Goal: Transaction & Acquisition: Purchase product/service

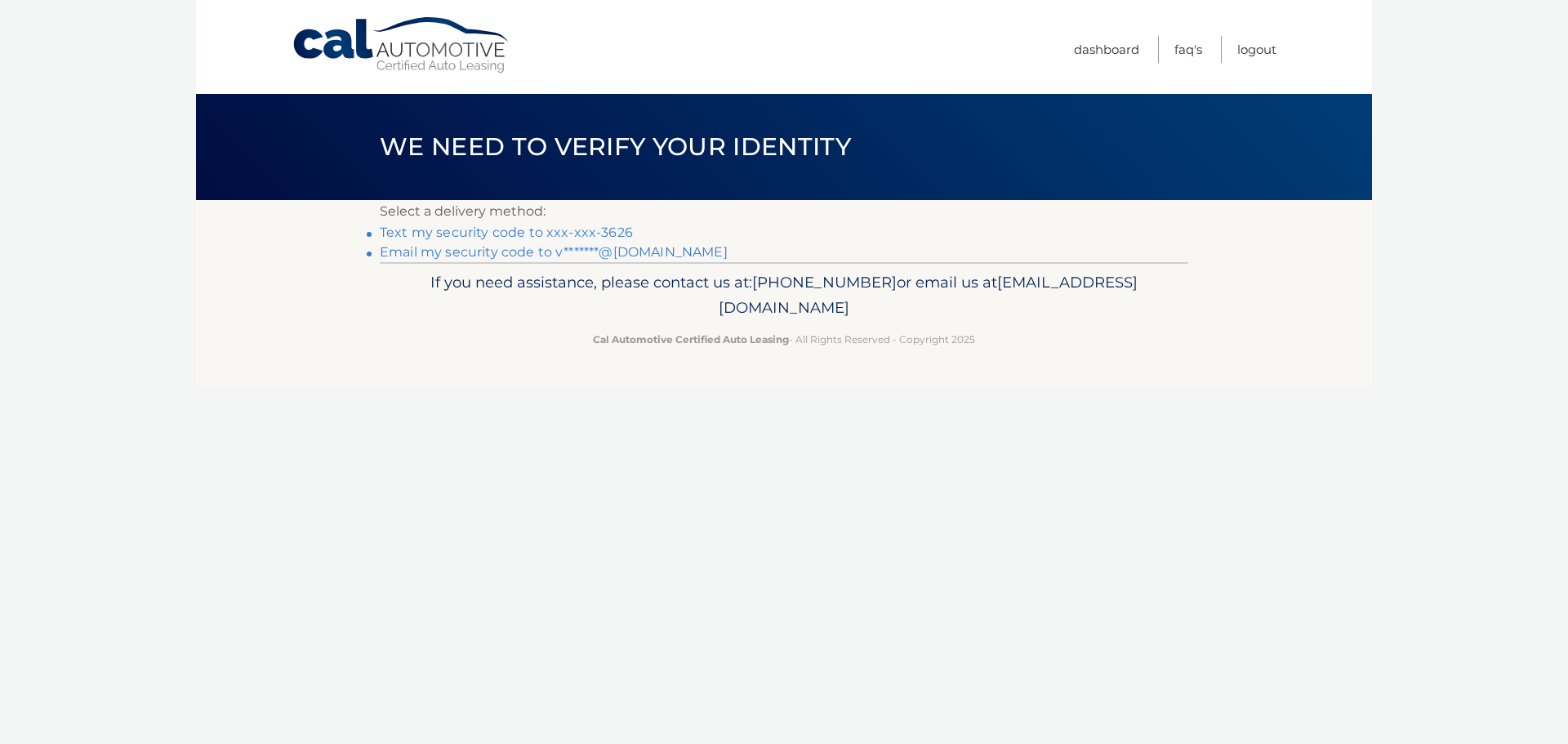
click at [537, 232] on link "Text my security code to xxx-xxx-3626" at bounding box center [506, 232] width 253 height 16
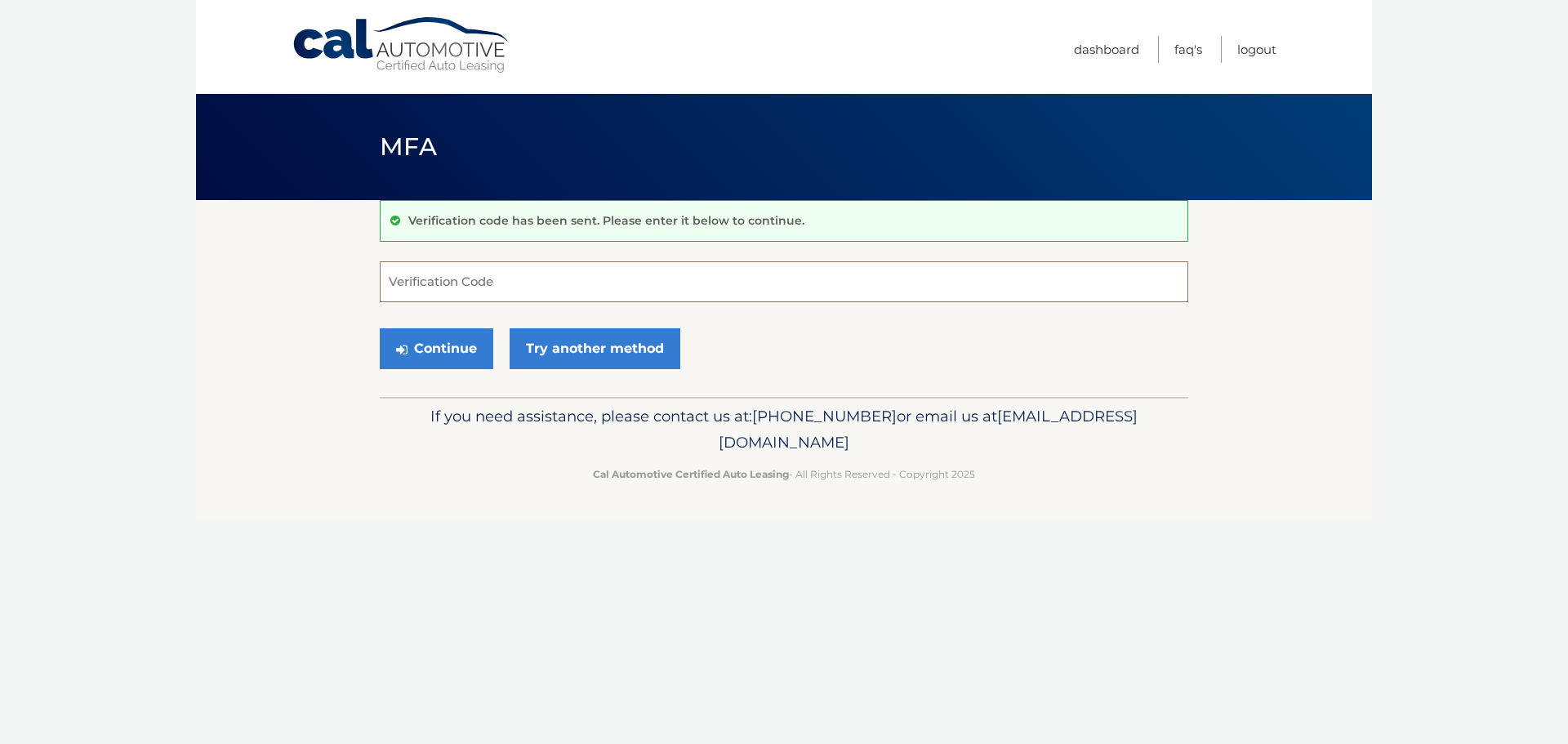
click at [518, 280] on input "Verification Code" at bounding box center [784, 281] width 808 height 41
type input "926642"
click at [481, 351] on button "Continue" at bounding box center [436, 348] width 113 height 41
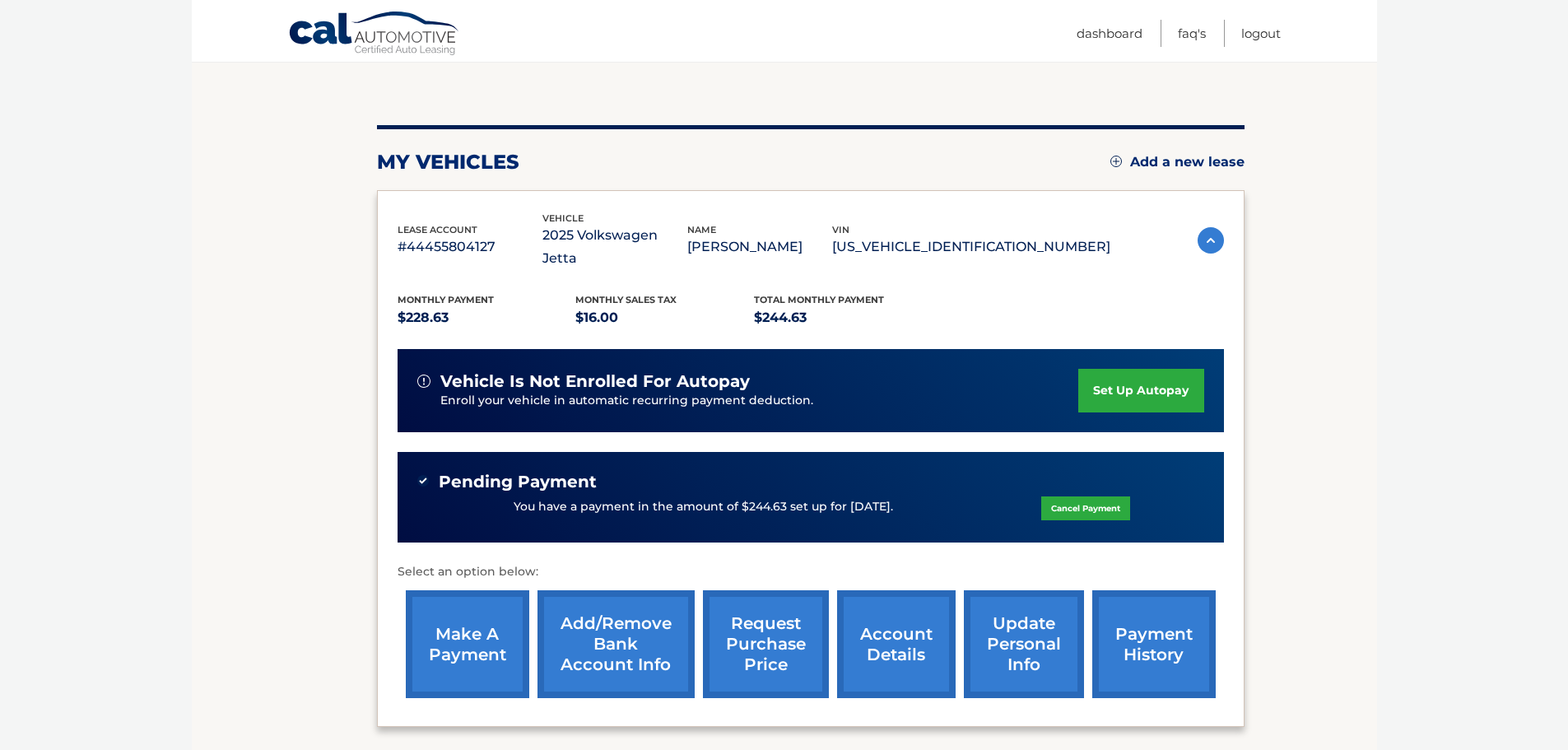
scroll to position [164, 0]
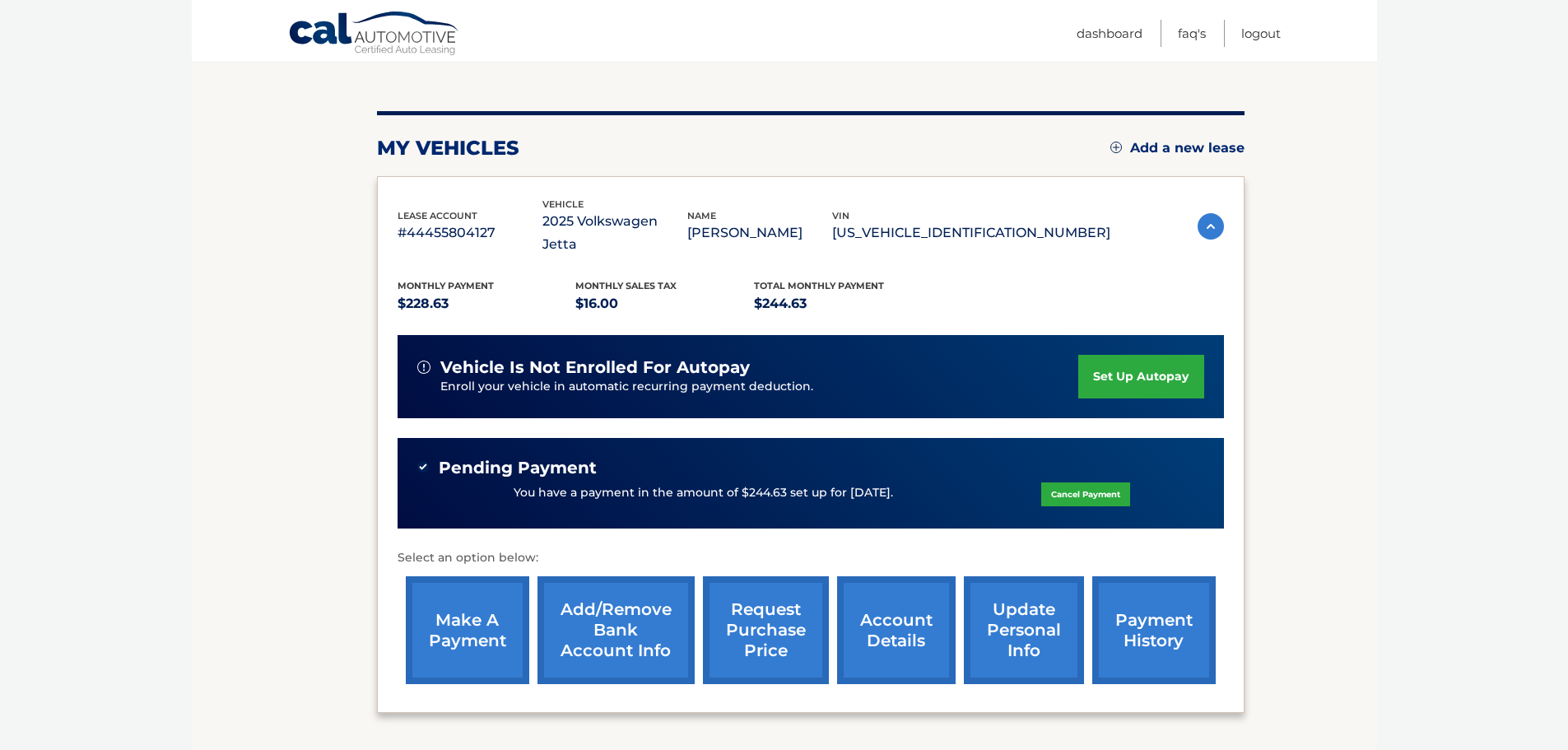
click at [1147, 356] on link "set up autopay" at bounding box center [1141, 376] width 125 height 44
click at [468, 624] on link "make a payment" at bounding box center [467, 630] width 123 height 108
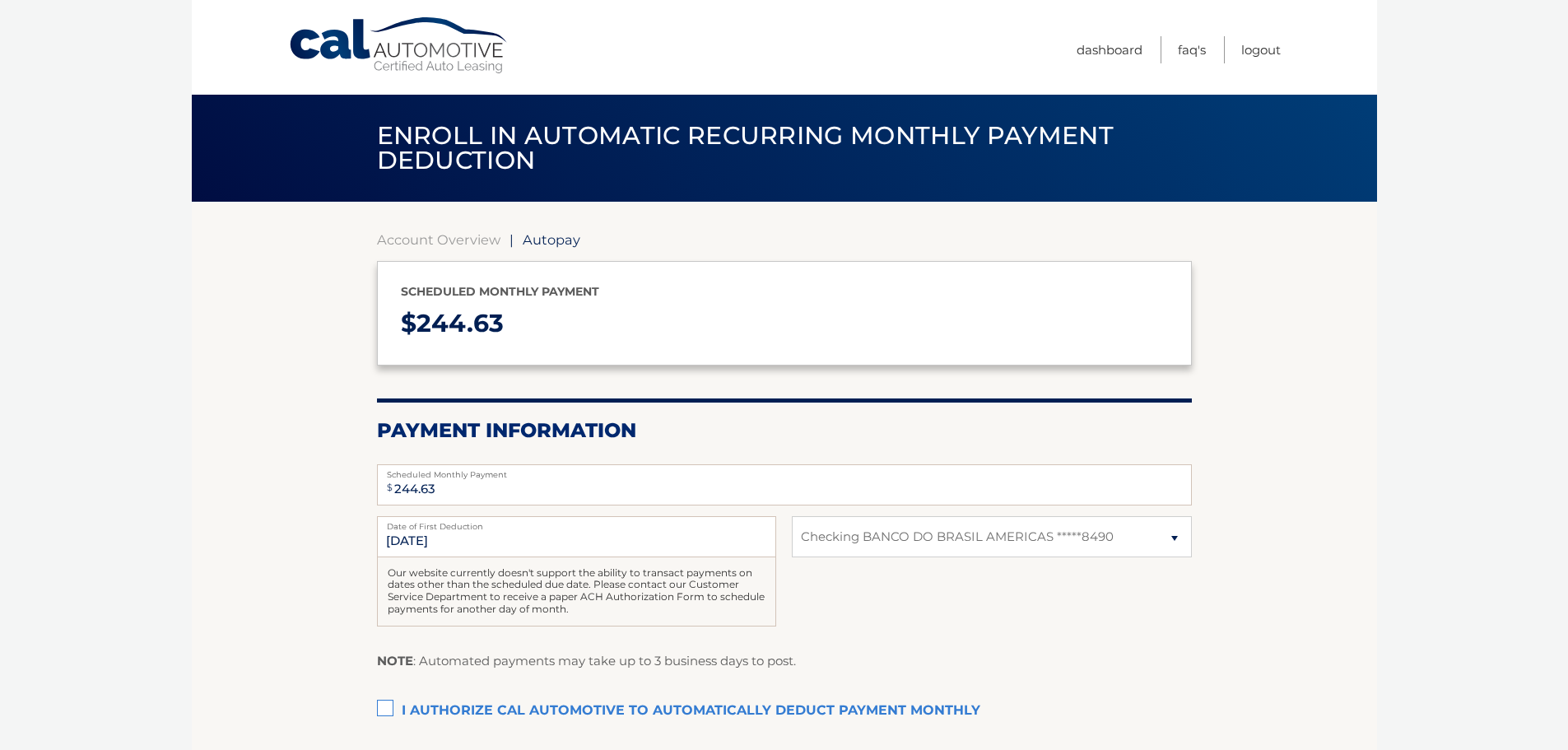
select select "NTk2NjM2OGItM2YyZS00ODE3LTkwNDAtMzNiNmUxNzUxZDUw"
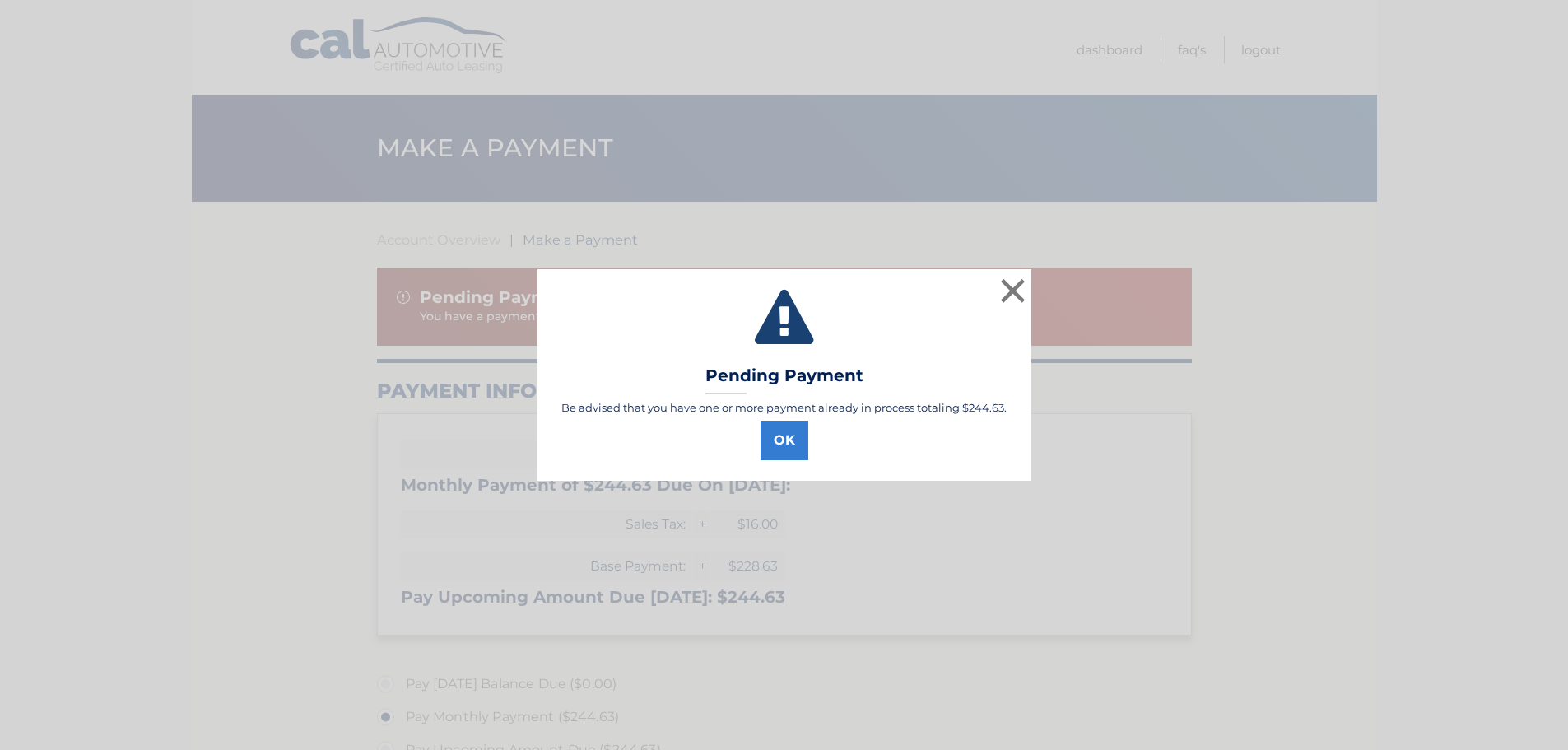
select select "NTk2NjM2OGItM2YyZS00ODE3LTkwNDAtMzNiNmUxNzUxZDUw"
click at [766, 448] on button "OK" at bounding box center [790, 440] width 47 height 40
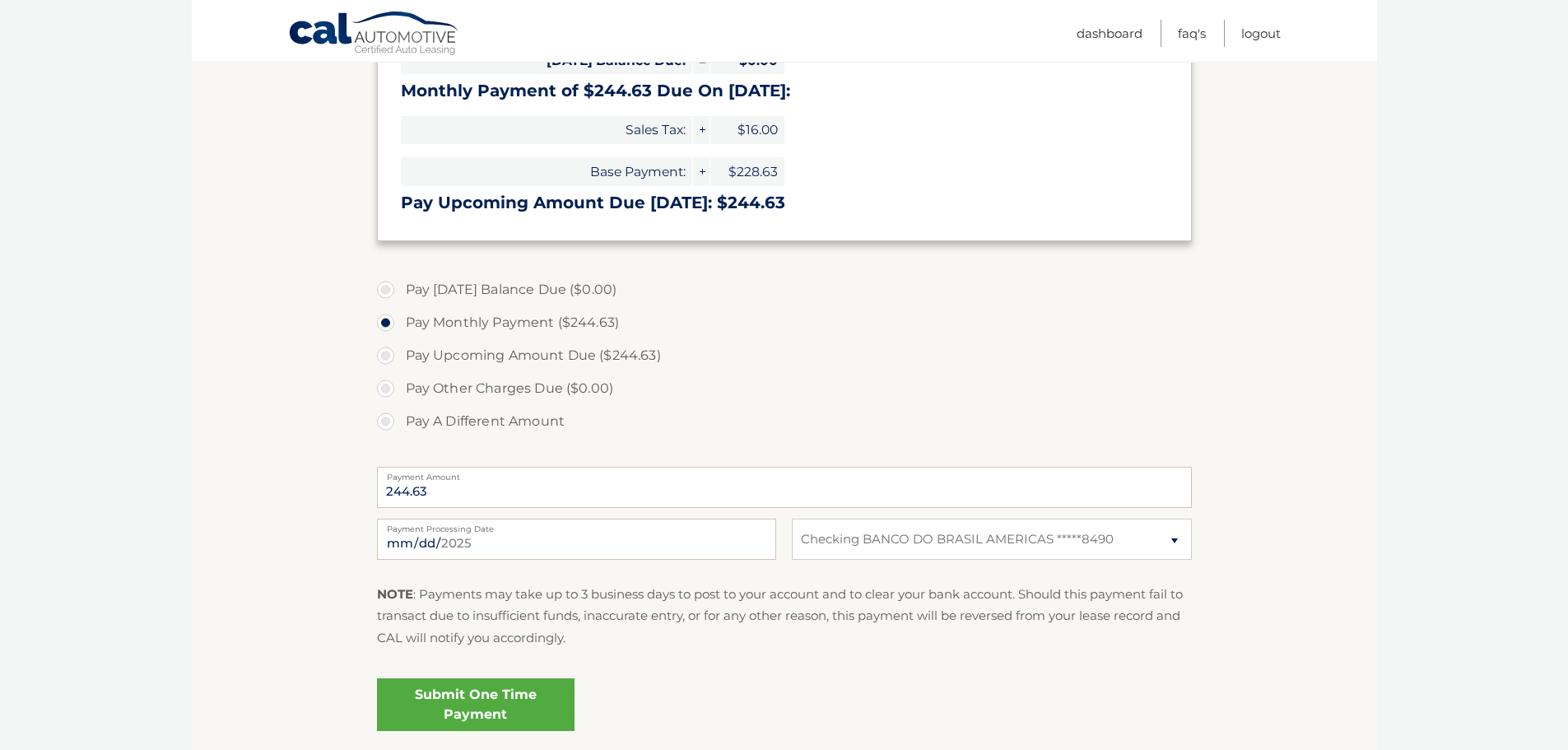
scroll to position [411, 0]
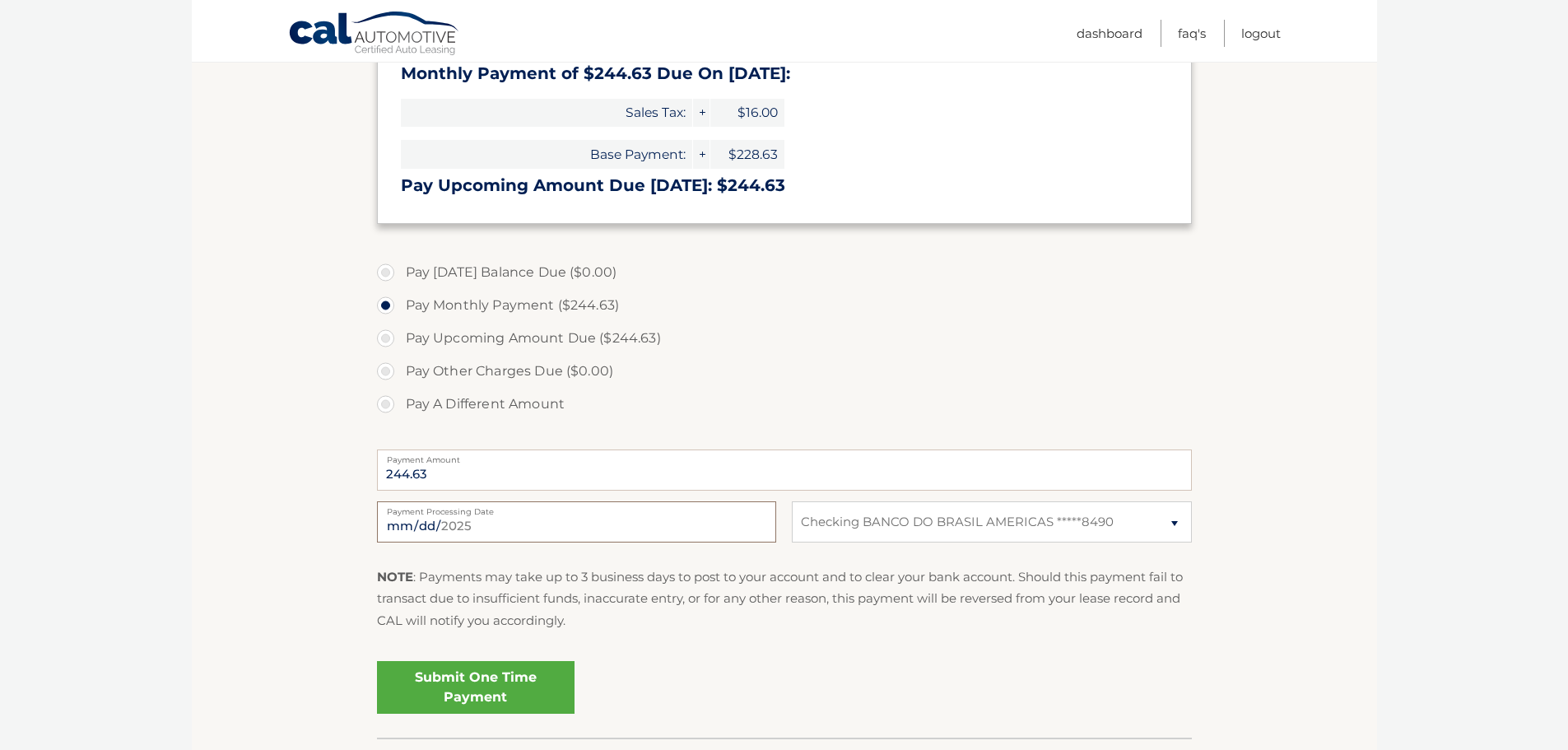
click at [400, 523] on input "2025-09-24" at bounding box center [577, 521] width 399 height 41
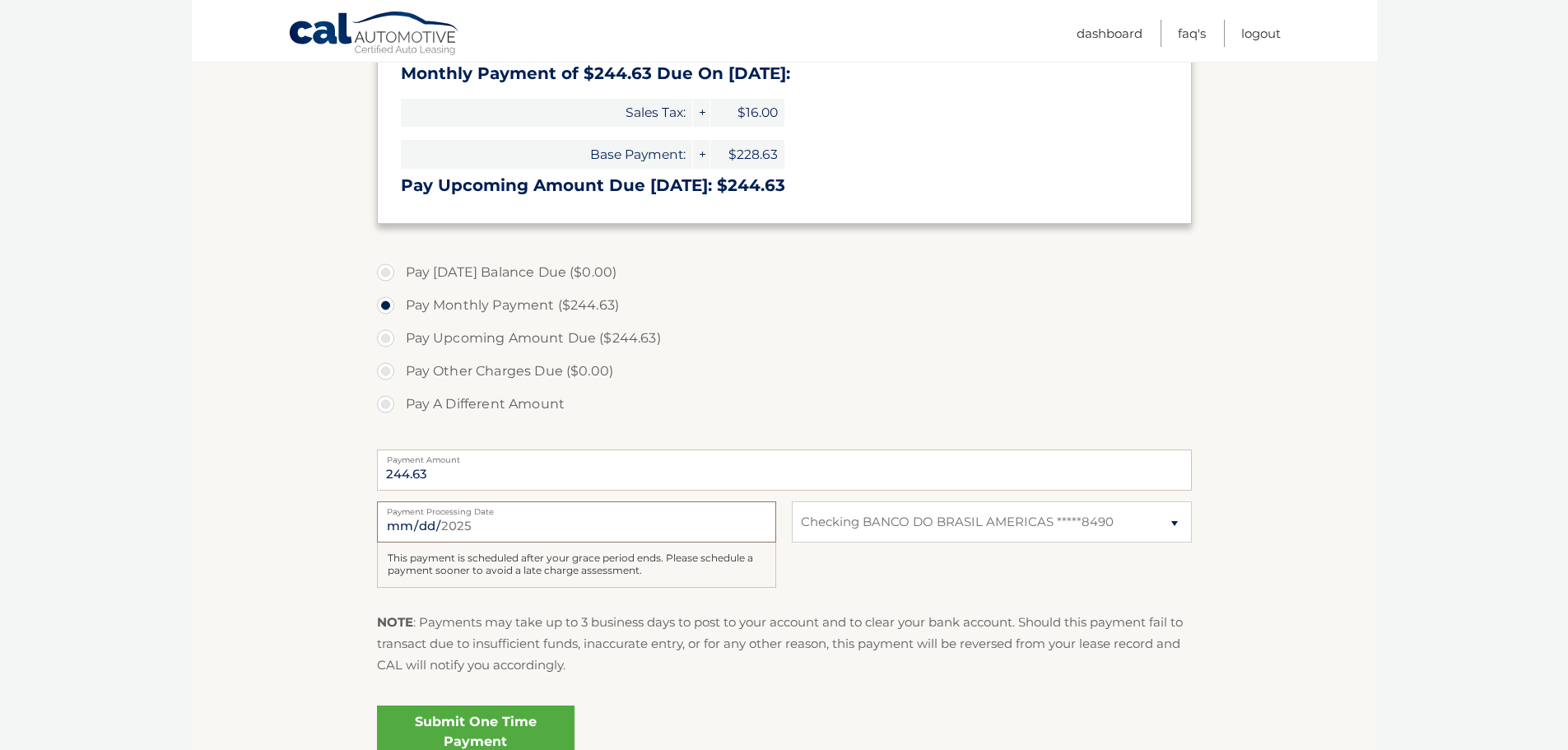
click at [413, 524] on input "2025-12-04" at bounding box center [577, 521] width 399 height 41
click at [413, 523] on input "2025-12-06" at bounding box center [577, 521] width 399 height 41
type input "2025-12-05"
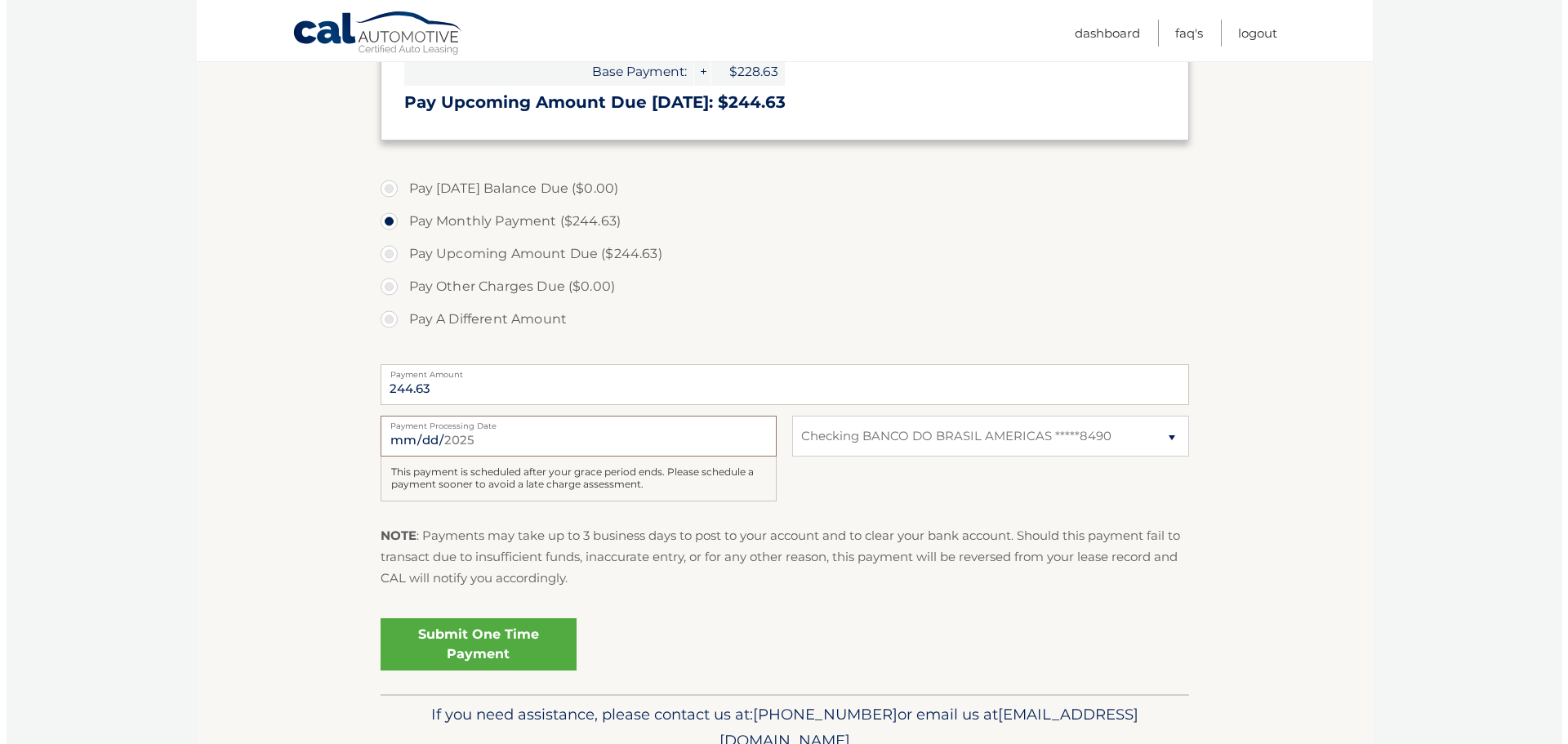
scroll to position [564, 0]
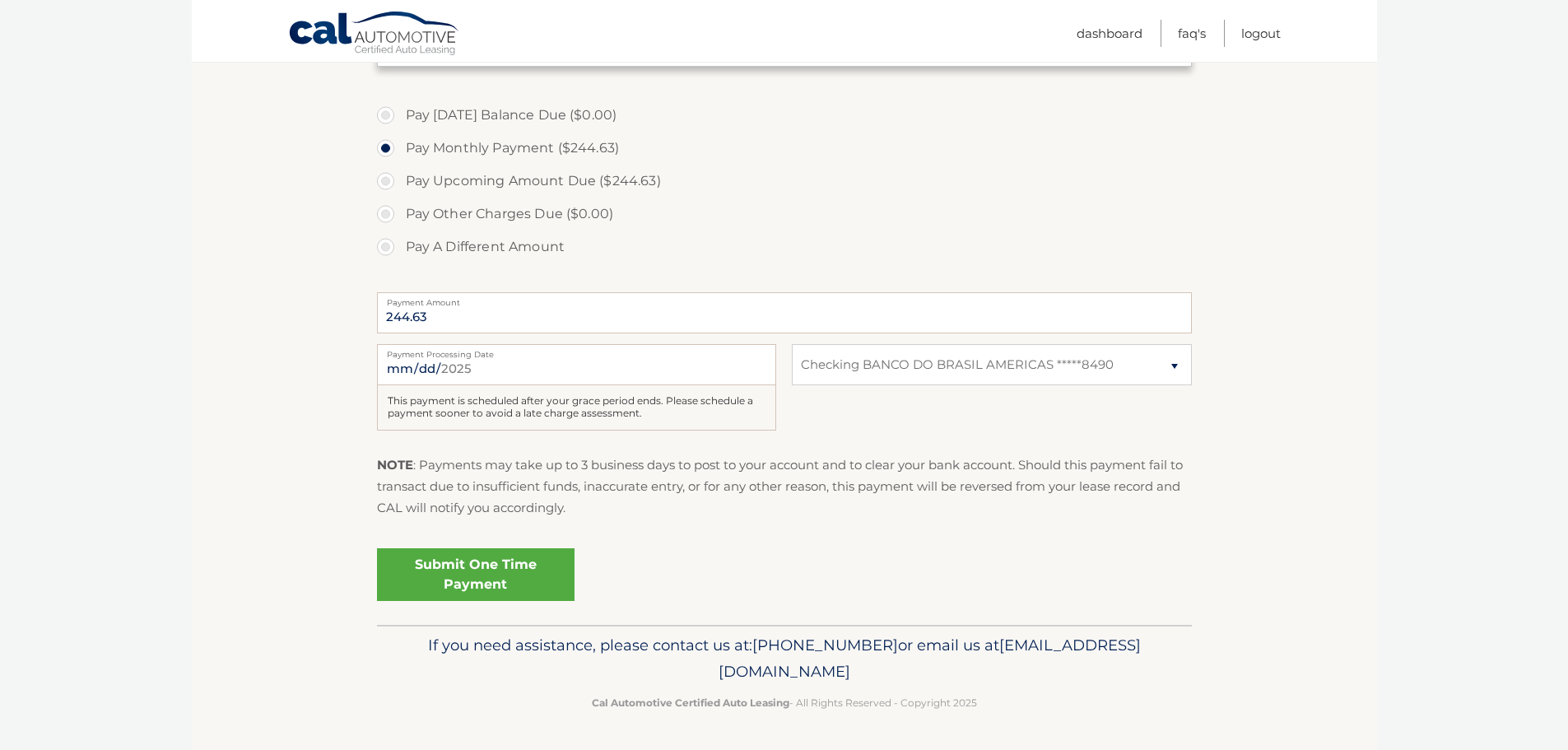
click at [521, 577] on link "Submit One Time Payment" at bounding box center [476, 574] width 198 height 53
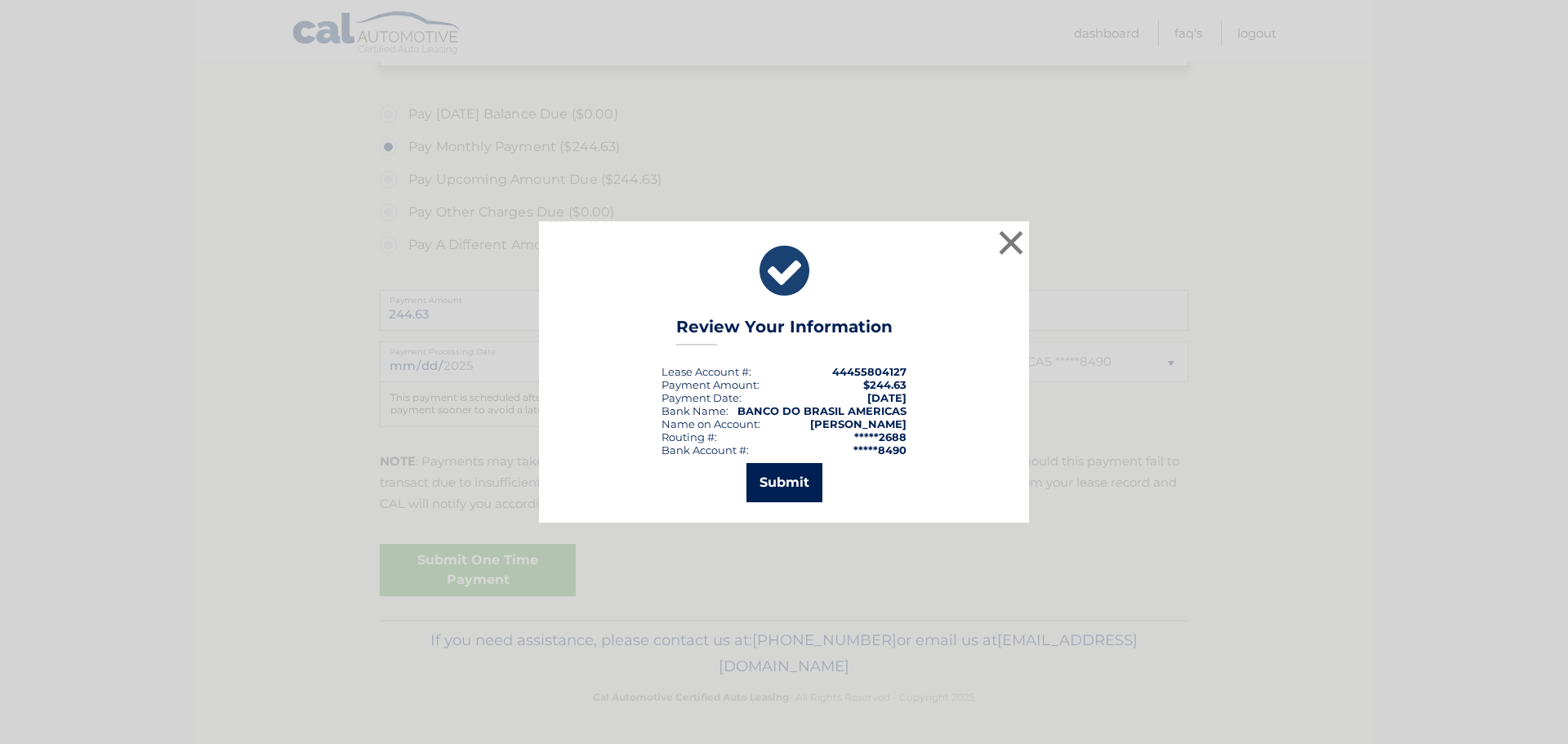
click at [782, 487] on button "Submit" at bounding box center [784, 482] width 76 height 39
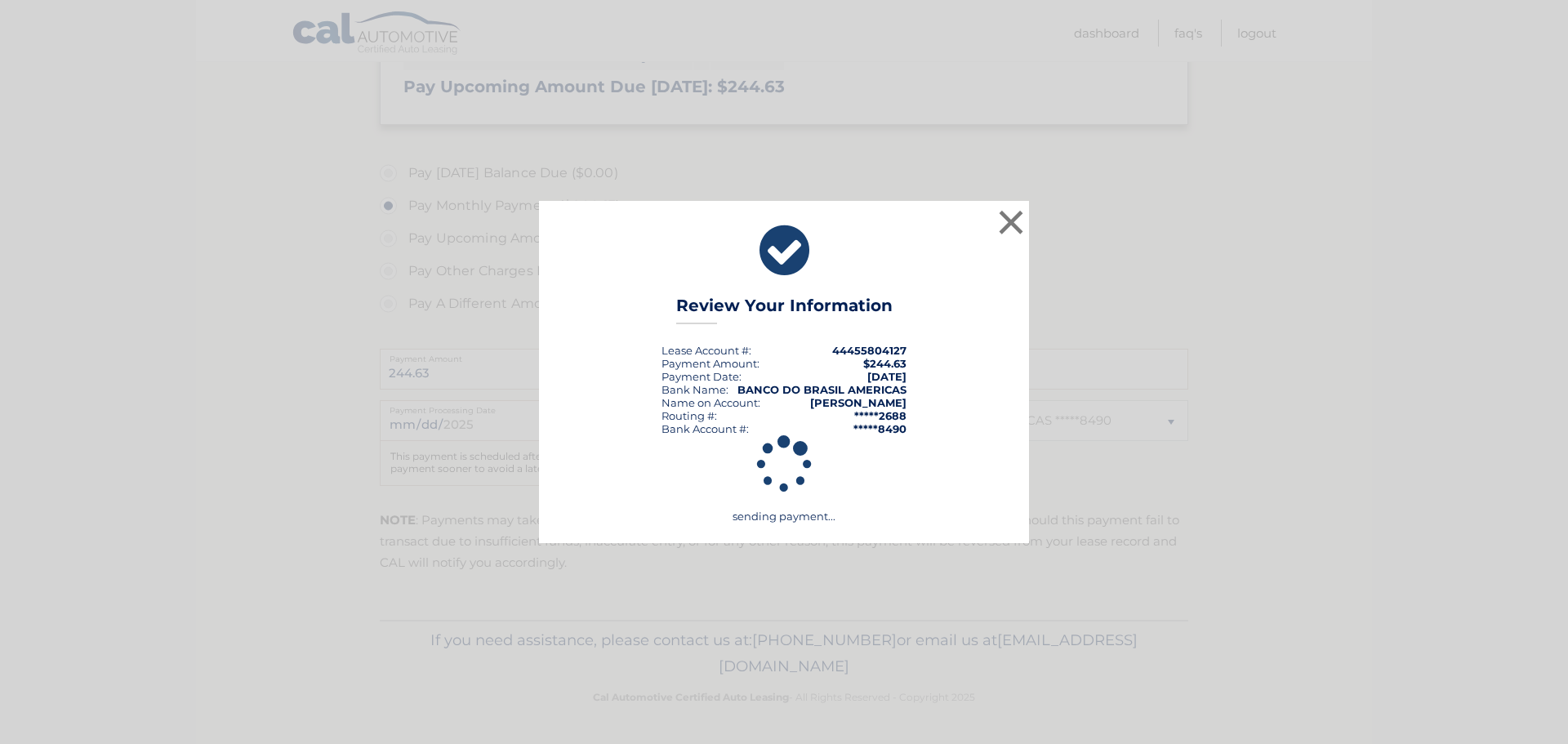
scroll to position [505, 0]
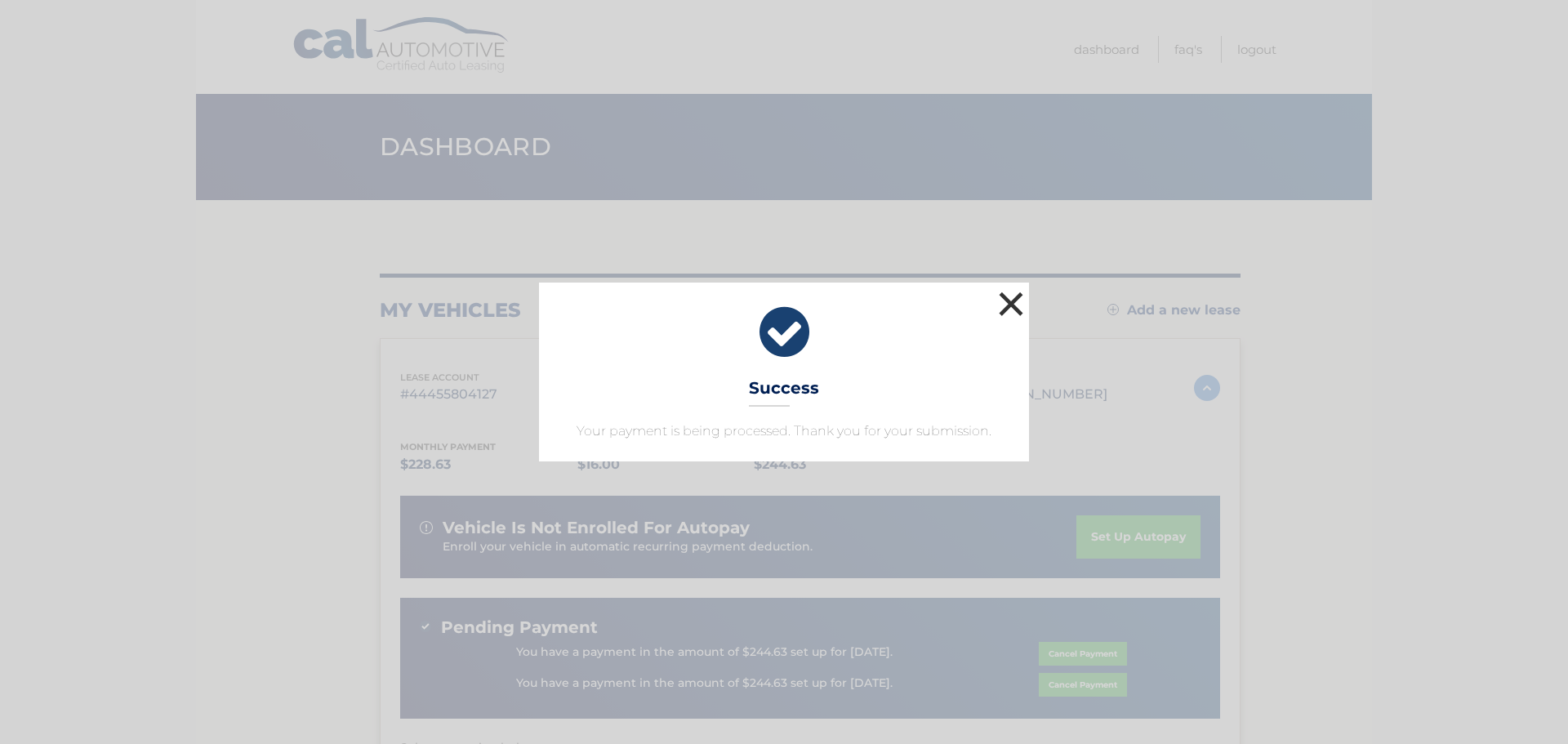
click at [1010, 303] on button "×" at bounding box center [1010, 303] width 32 height 32
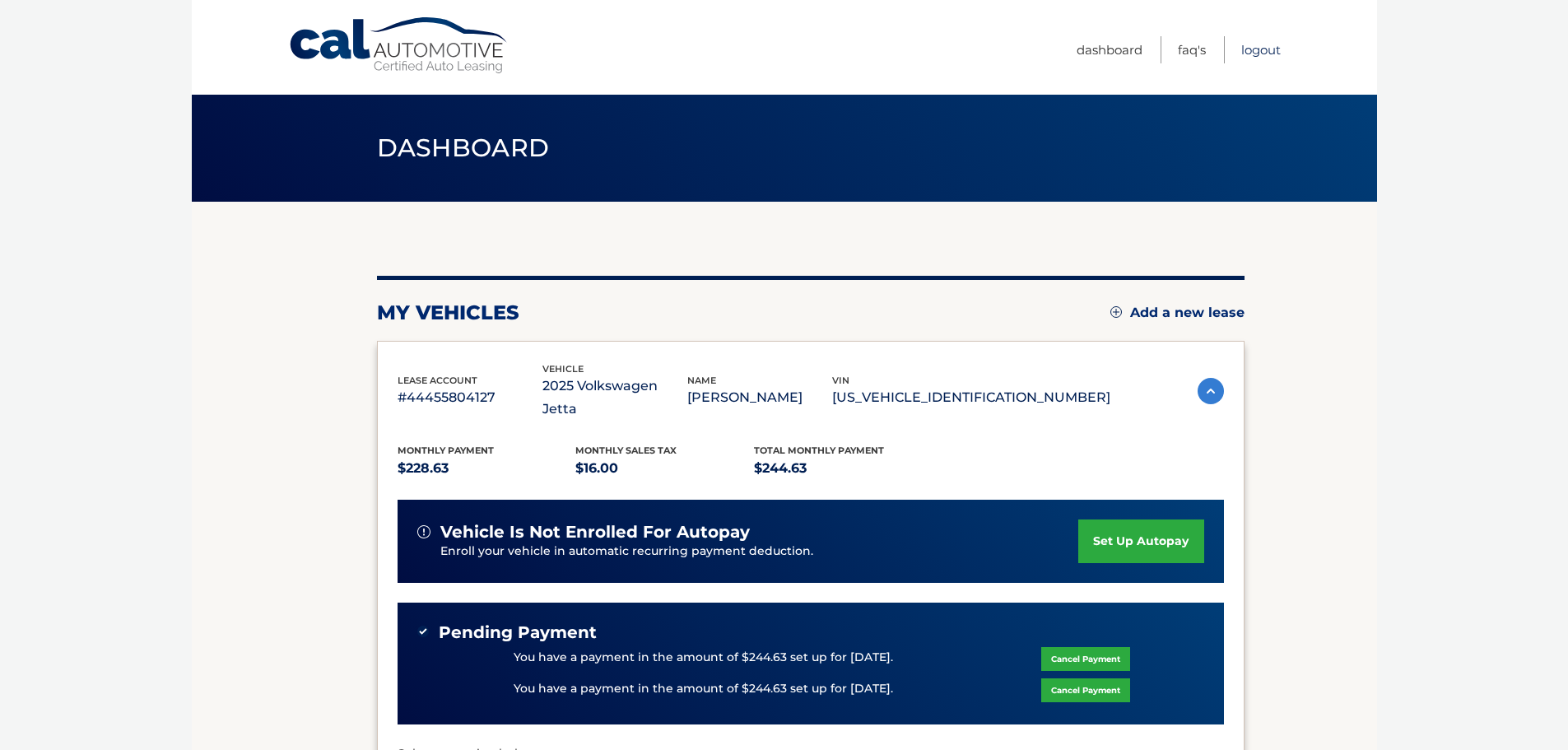
click at [1267, 49] on link "Logout" at bounding box center [1260, 49] width 40 height 27
